Goal: Task Accomplishment & Management: Complete application form

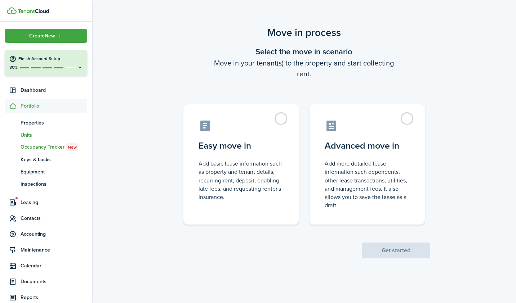
click at [25, 134] on span "Units" at bounding box center [54, 136] width 67 height 8
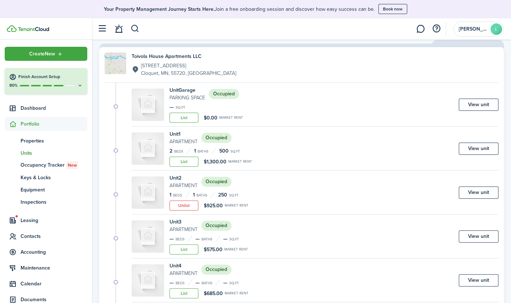
scroll to position [108, 0]
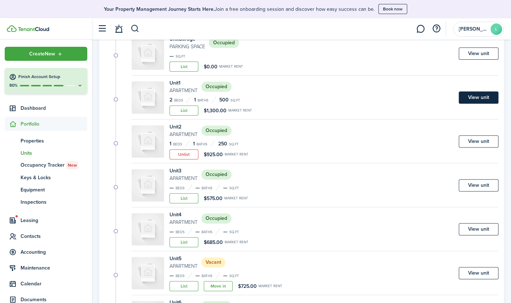
click at [481, 95] on link "View unit" at bounding box center [478, 98] width 40 height 12
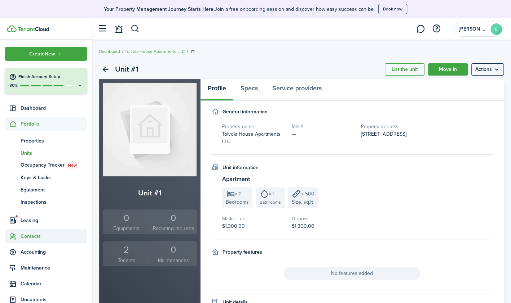
click at [33, 235] on span "Contacts" at bounding box center [54, 237] width 67 height 8
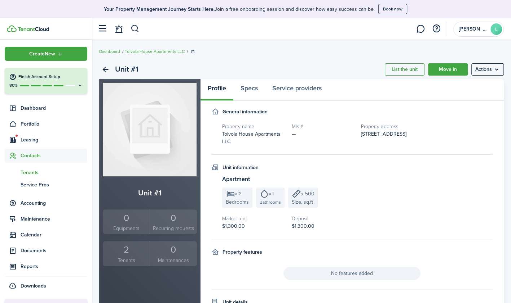
click at [37, 171] on span "Tenants" at bounding box center [54, 173] width 67 height 8
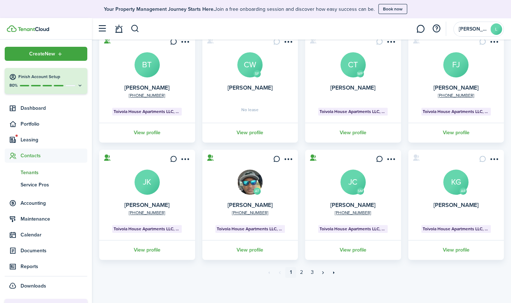
scroll to position [185, 0]
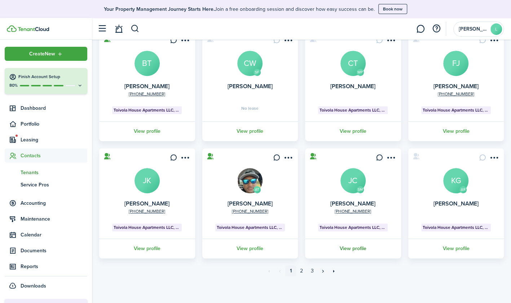
click at [351, 252] on link "View profile" at bounding box center [353, 249] width 98 height 20
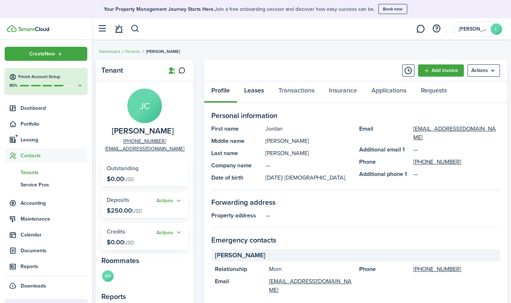
click at [253, 88] on link "Leases" at bounding box center [254, 92] width 34 height 22
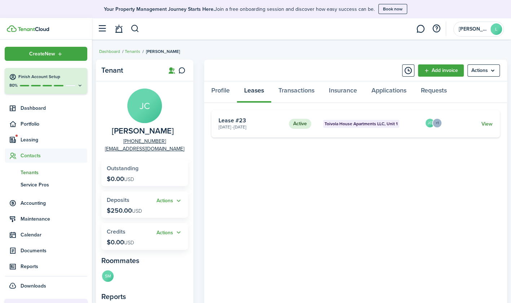
click at [485, 125] on link "View" at bounding box center [486, 124] width 11 height 8
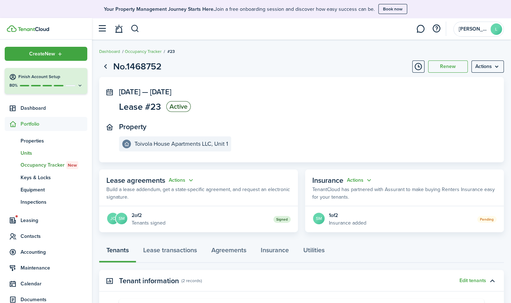
click at [30, 153] on span "Units" at bounding box center [54, 154] width 67 height 8
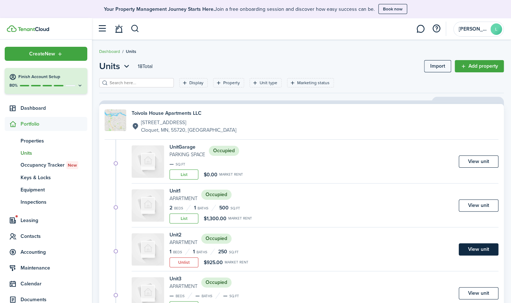
click at [481, 249] on link "View unit" at bounding box center [478, 250] width 40 height 12
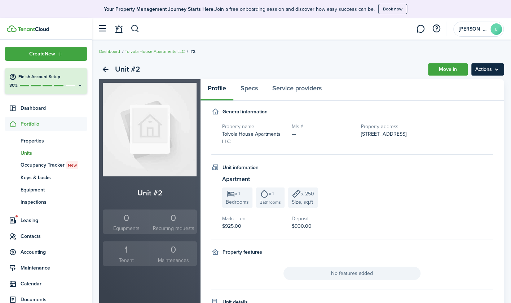
click at [495, 67] on menu-btn "Actions" at bounding box center [487, 69] width 32 height 12
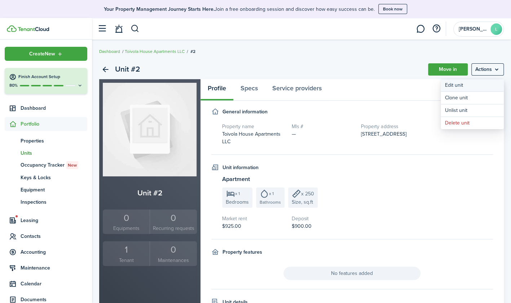
click at [450, 87] on link "Edit unit" at bounding box center [471, 85] width 63 height 12
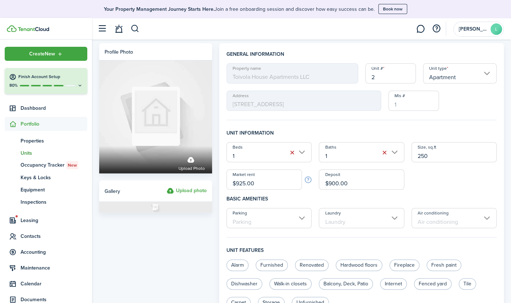
click at [245, 183] on input "$925.00" at bounding box center [263, 180] width 75 height 20
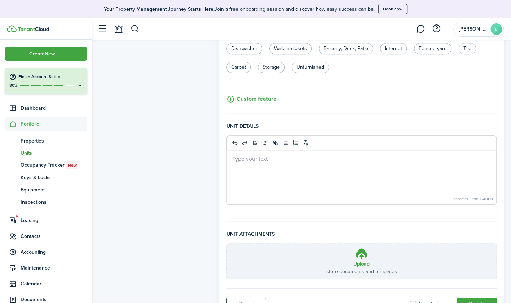
scroll to position [266, 0]
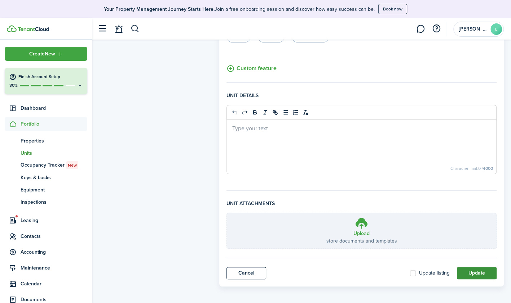
type input "$950.00"
click at [468, 268] on button "Update" at bounding box center [477, 273] width 40 height 12
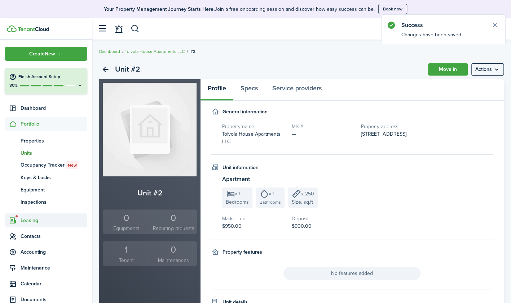
click at [30, 219] on span "Leasing" at bounding box center [54, 221] width 67 height 8
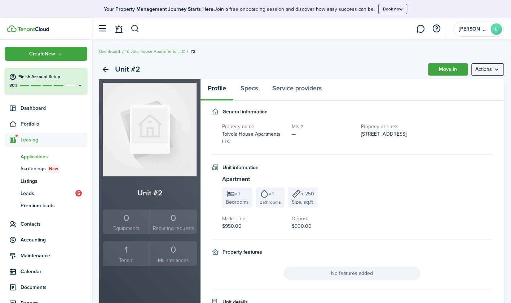
click at [41, 154] on span "Applications" at bounding box center [54, 157] width 67 height 8
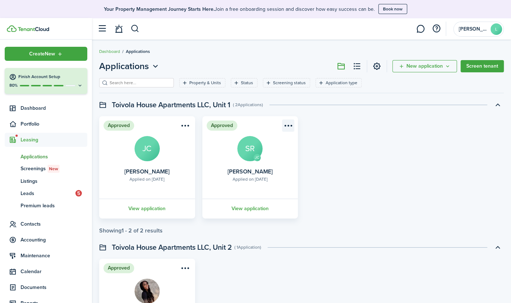
click at [290, 124] on menu-btn-icon "Open menu" at bounding box center [288, 126] width 12 height 12
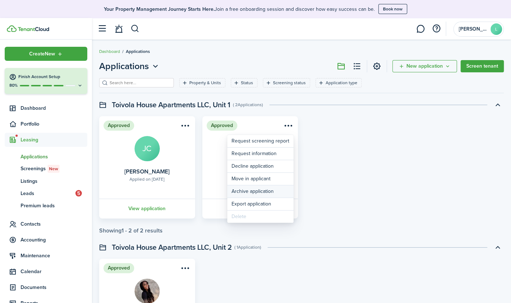
click at [270, 191] on button "Archive application" at bounding box center [260, 192] width 66 height 12
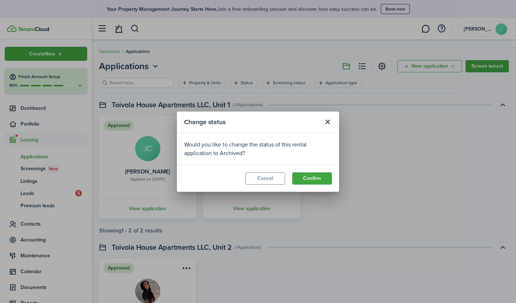
click at [436, 158] on div "Change status Would you like to change the status of this rental application to…" at bounding box center [258, 151] width 516 height 303
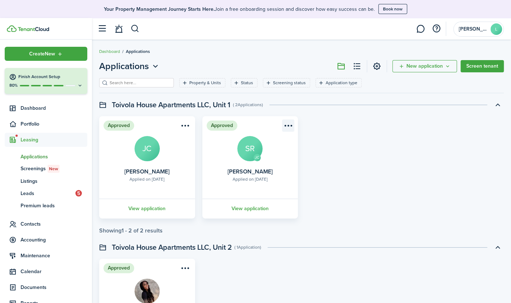
click at [291, 125] on menu-btn-icon "Open menu" at bounding box center [288, 126] width 12 height 12
click at [344, 190] on div "Approved Applied on [DATE] [PERSON_NAME] [PERSON_NAME] View application Approve…" at bounding box center [300, 167] width 411 height 102
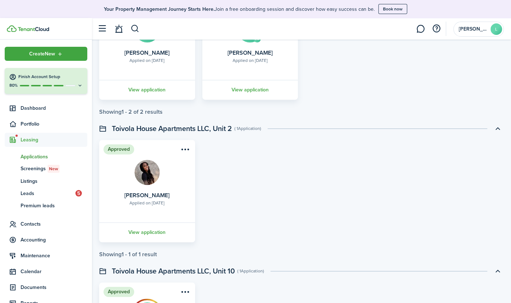
scroll to position [180, 0]
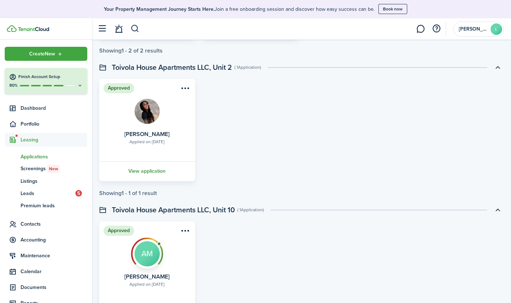
click at [152, 172] on link "View application" at bounding box center [147, 171] width 98 height 20
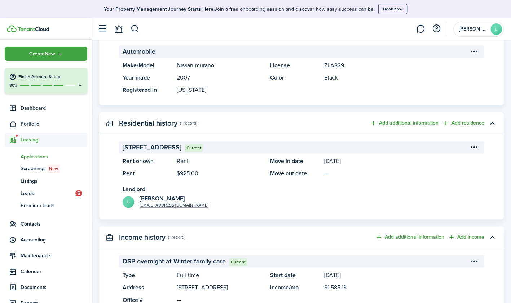
scroll to position [468, 0]
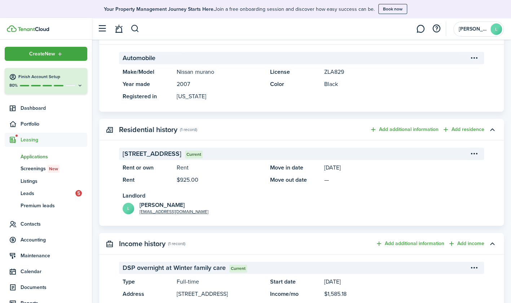
click at [476, 151] on menu-btn-icon "Open menu" at bounding box center [474, 154] width 12 height 12
click at [434, 166] on button "Edit" at bounding box center [448, 170] width 63 height 12
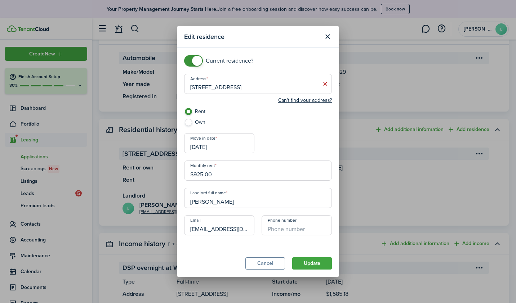
click at [202, 174] on input "$925.00" at bounding box center [258, 171] width 148 height 20
type input "$950.00"
click at [313, 262] on button "Update" at bounding box center [312, 264] width 40 height 12
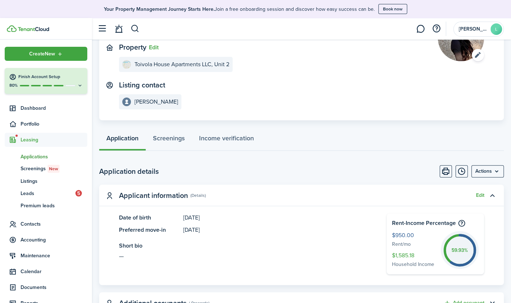
scroll to position [108, 0]
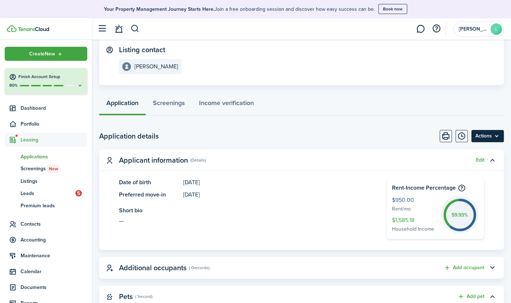
click at [499, 134] on menu-btn "Actions" at bounding box center [487, 136] width 32 height 12
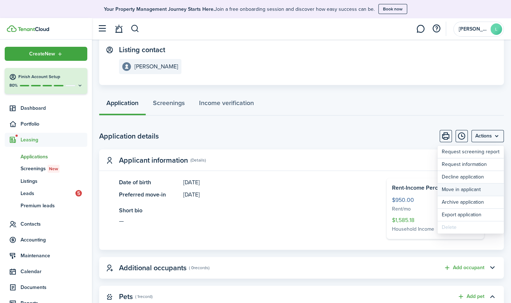
click at [452, 189] on button "Move in applicant" at bounding box center [470, 190] width 66 height 12
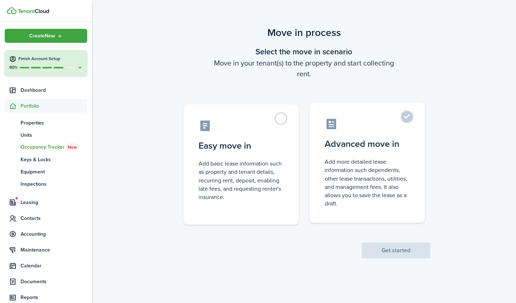
click at [407, 117] on label "Advanced move in Add more detailed lease information such dependents, other lea…" at bounding box center [367, 163] width 115 height 120
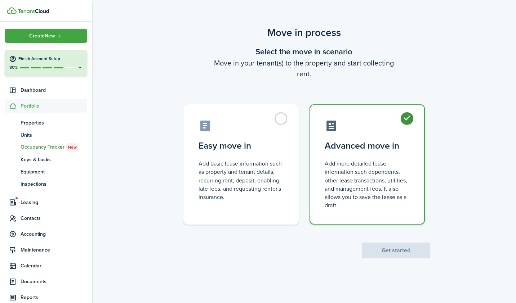
radio input "true"
click at [393, 253] on button "Get started" at bounding box center [396, 251] width 68 height 16
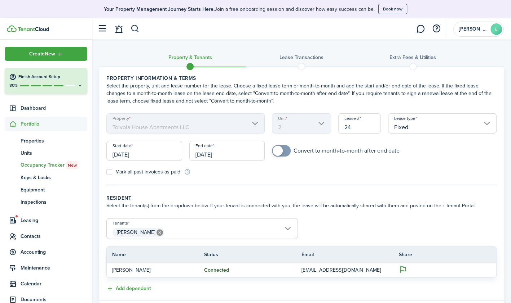
click at [143, 156] on input "[DATE]" at bounding box center [144, 151] width 76 height 20
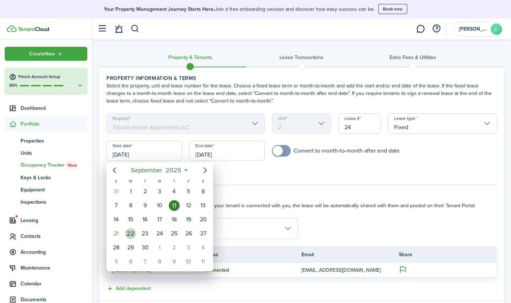
click at [130, 236] on div "22" at bounding box center [130, 233] width 11 height 11
type input "[DATE]"
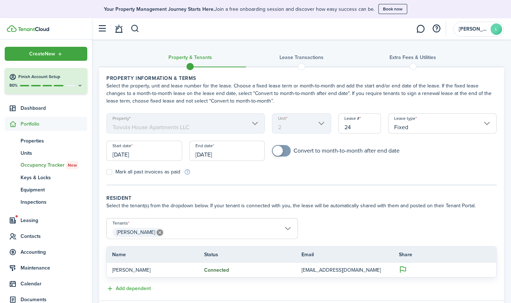
click at [237, 152] on input "[DATE]" at bounding box center [227, 151] width 76 height 20
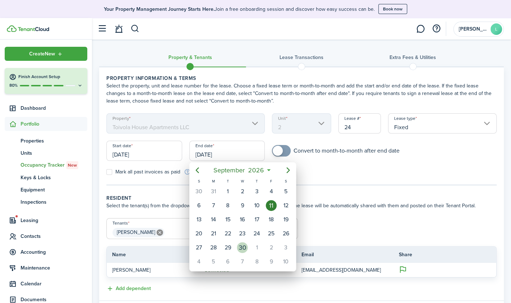
click at [238, 249] on div "30" at bounding box center [242, 247] width 11 height 11
type input "[DATE]"
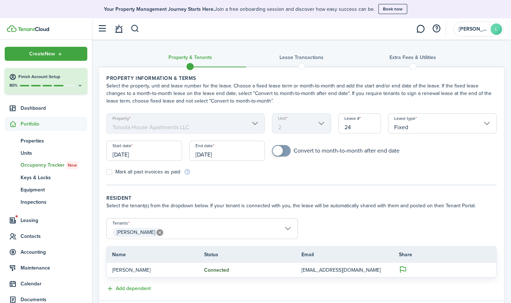
click at [282, 151] on span at bounding box center [277, 151] width 10 height 10
checkbox input "false"
click at [282, 151] on span at bounding box center [285, 151] width 10 height 10
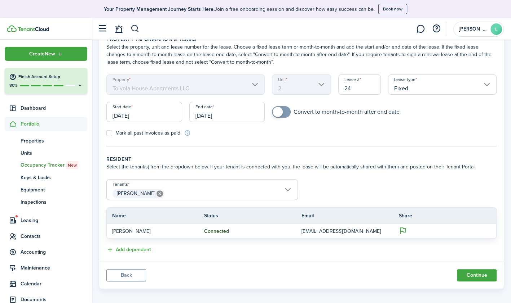
scroll to position [44, 0]
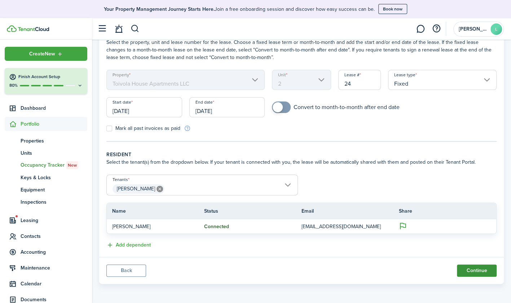
click at [481, 271] on button "Continue" at bounding box center [477, 271] width 40 height 12
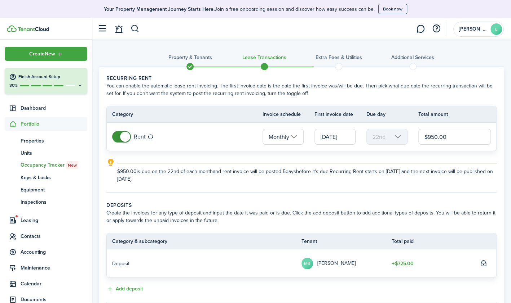
click at [348, 137] on input "[DATE]" at bounding box center [334, 137] width 41 height 16
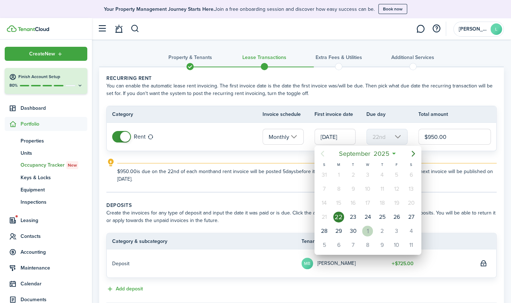
click at [368, 229] on div "1" at bounding box center [367, 231] width 11 height 11
type input "[DATE]"
type input "1st"
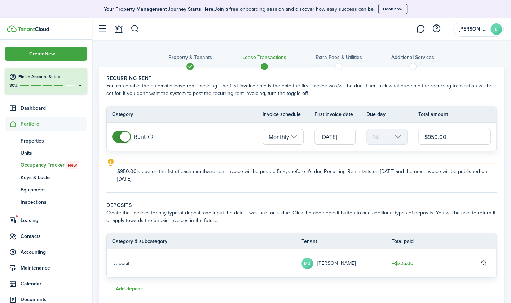
scroll to position [95, 0]
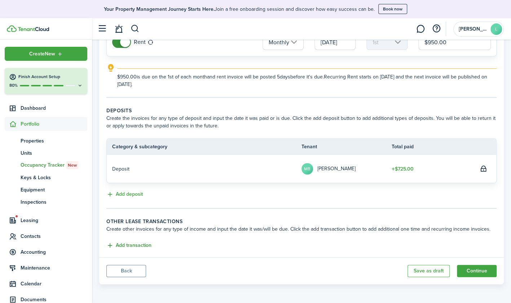
click at [111, 246] on button "Add transaction" at bounding box center [128, 246] width 45 height 8
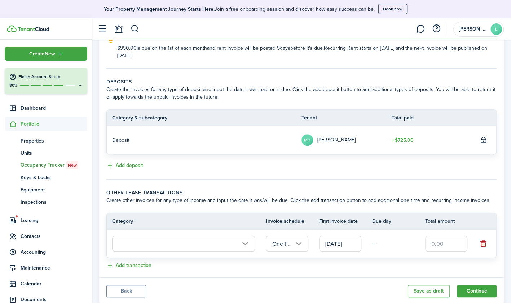
scroll to position [143, 0]
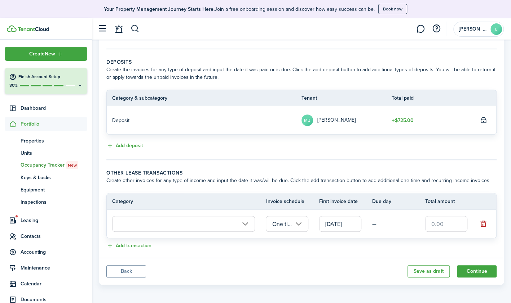
click at [246, 218] on input "text" at bounding box center [183, 224] width 143 height 16
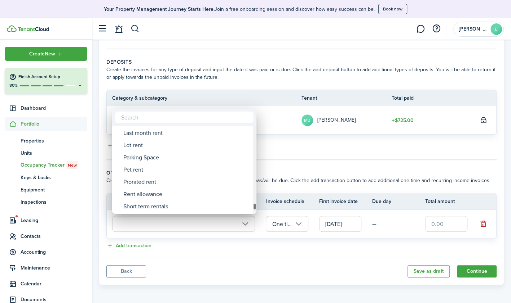
drag, startPoint x: 254, startPoint y: 129, endPoint x: 254, endPoint y: 208, distance: 78.6
click at [254, 208] on div at bounding box center [255, 206] width 4 height 7
click at [152, 180] on div "Prorated rent" at bounding box center [187, 182] width 128 height 12
type input "Rent / Prorated rent"
